Goal: Find specific page/section: Find specific page/section

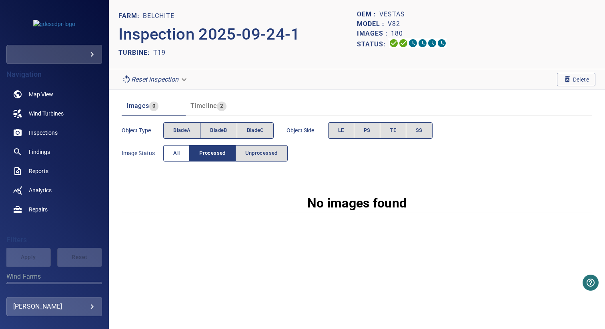
click at [183, 151] on button "All" at bounding box center [176, 153] width 26 height 16
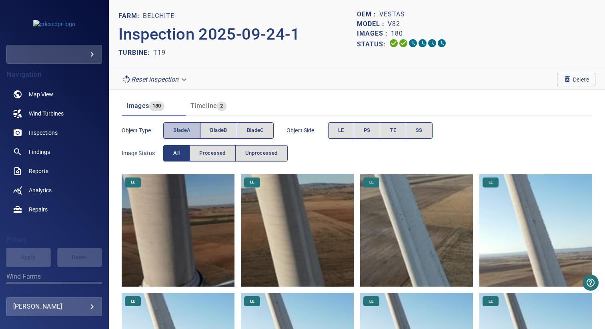
click at [184, 132] on span "bladeA" at bounding box center [181, 130] width 17 height 9
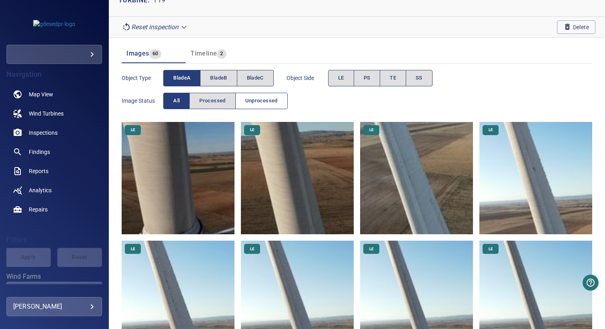
scroll to position [68, 0]
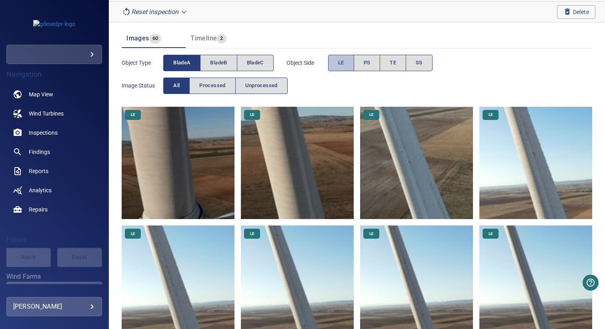
click at [330, 71] on button "LE" at bounding box center [341, 63] width 26 height 16
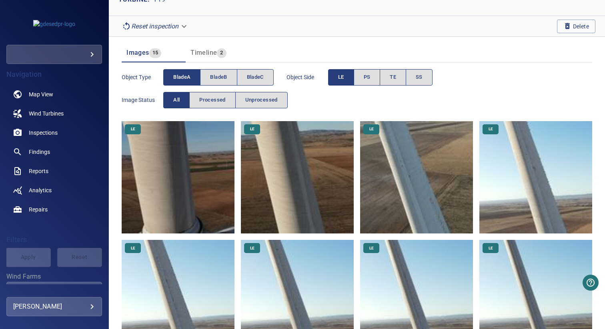
scroll to position [0, 0]
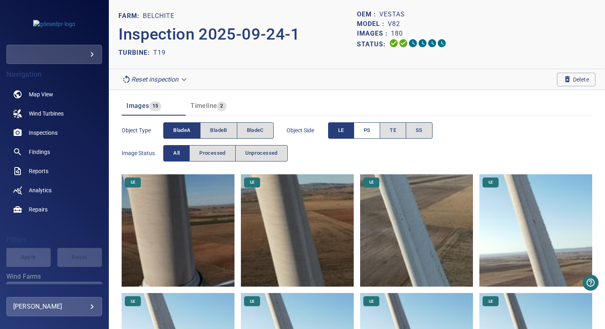
click at [365, 131] on span "PS" at bounding box center [367, 130] width 7 height 9
click at [344, 131] on span "LE" at bounding box center [341, 130] width 6 height 9
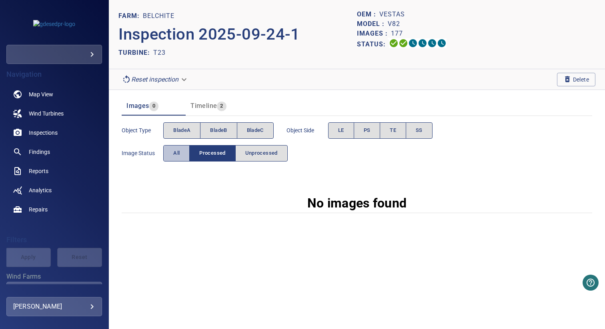
click at [179, 154] on span "All" at bounding box center [176, 153] width 6 height 9
